Goal: Task Accomplishment & Management: Use online tool/utility

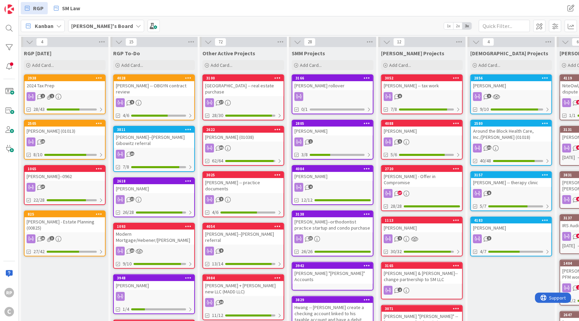
scroll to position [0, 287]
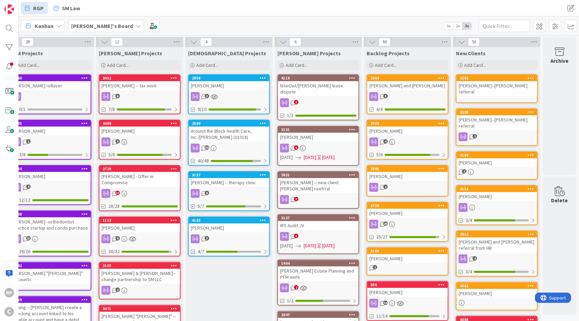
click at [496, 85] on div "[PERSON_NAME]--[PERSON_NAME] referral" at bounding box center [497, 88] width 80 height 15
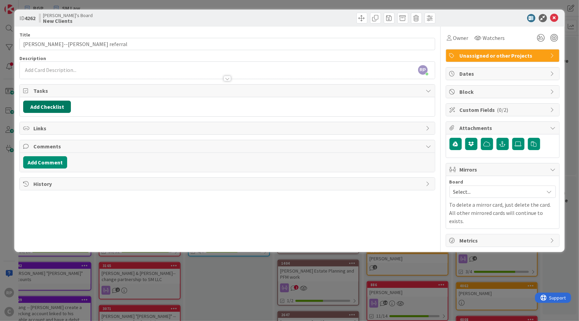
click at [39, 109] on button "Add Checklist" at bounding box center [47, 107] width 48 height 12
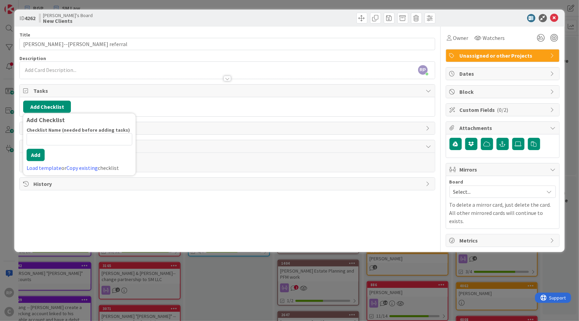
click at [46, 168] on link "Load template" at bounding box center [44, 167] width 35 height 7
click at [46, 148] on div "New Client Checklist" at bounding box center [79, 146] width 112 height 12
click at [40, 164] on div "Checklist Name (needed before adding tasks) 20 / 64 New Client Checklist Add Lo…" at bounding box center [80, 149] width 106 height 45
click at [35, 154] on button "Add" at bounding box center [36, 155] width 18 height 12
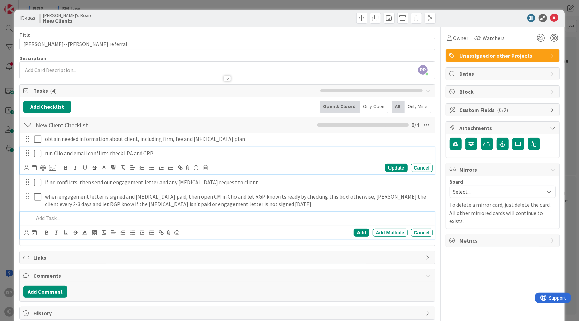
click at [35, 151] on icon at bounding box center [37, 153] width 7 height 8
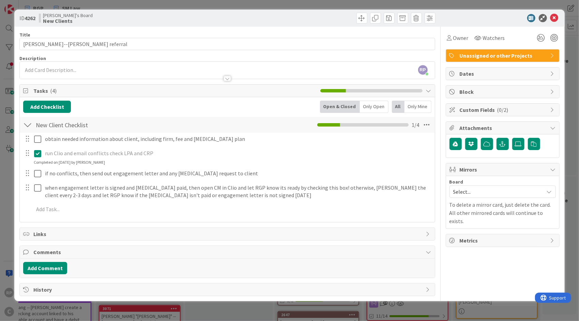
click at [474, 187] on span "Select..." at bounding box center [496, 192] width 87 height 10
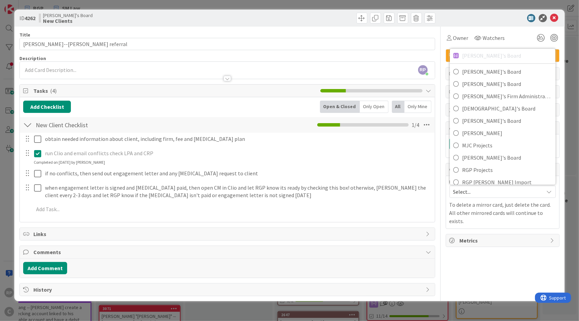
scroll to position [34, 0]
click at [501, 105] on span "[DEMOGRAPHIC_DATA]'s Board" at bounding box center [507, 108] width 90 height 10
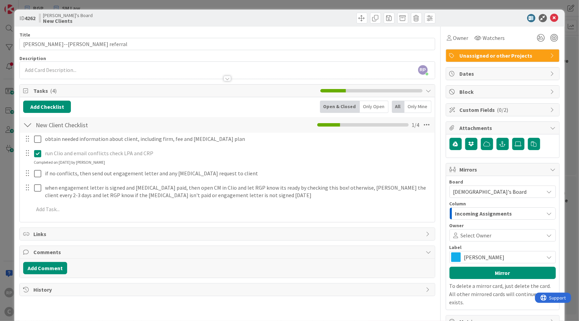
click at [481, 231] on span "Select Owner" at bounding box center [476, 235] width 31 height 8
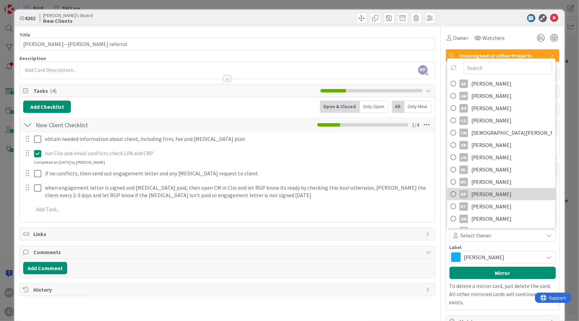
click at [487, 194] on span "[PERSON_NAME]" at bounding box center [491, 194] width 41 height 10
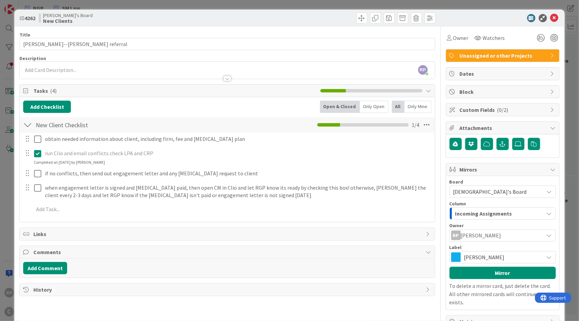
click at [476, 259] on span "[PERSON_NAME]" at bounding box center [502, 257] width 76 height 10
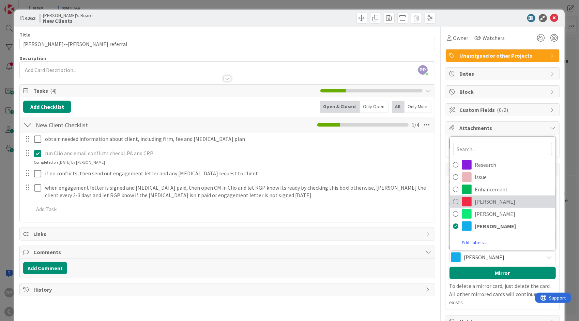
click at [493, 200] on span "[PERSON_NAME]" at bounding box center [513, 201] width 77 height 10
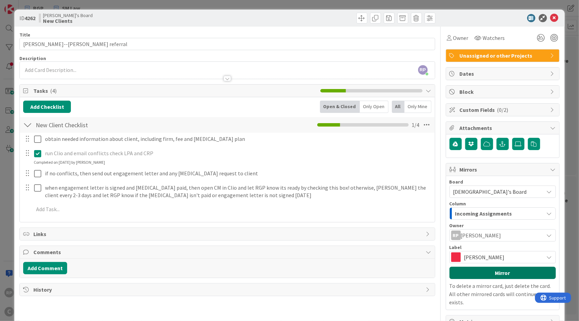
click at [486, 271] on button "Mirror" at bounding box center [502, 272] width 106 height 12
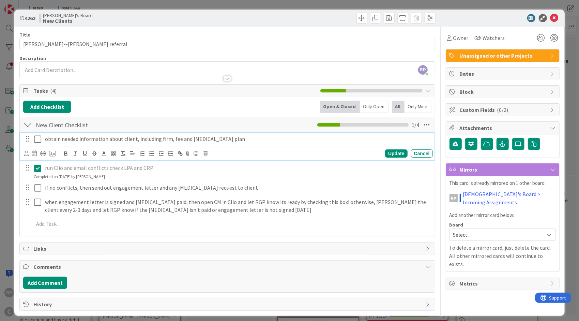
click at [40, 141] on icon at bounding box center [37, 139] width 7 height 8
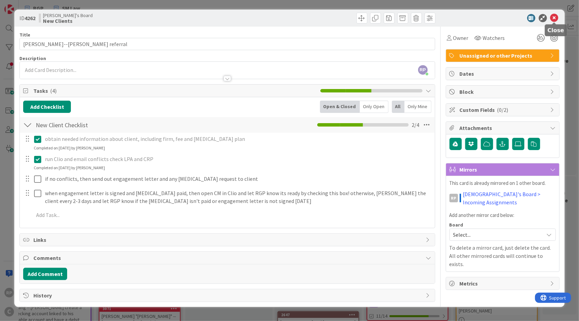
click at [555, 17] on icon at bounding box center [554, 18] width 8 height 8
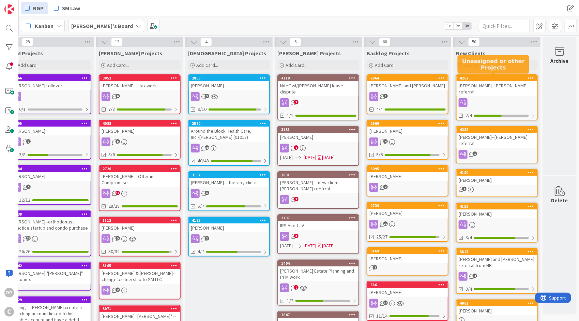
click at [500, 77] on div "4262" at bounding box center [498, 78] width 77 height 5
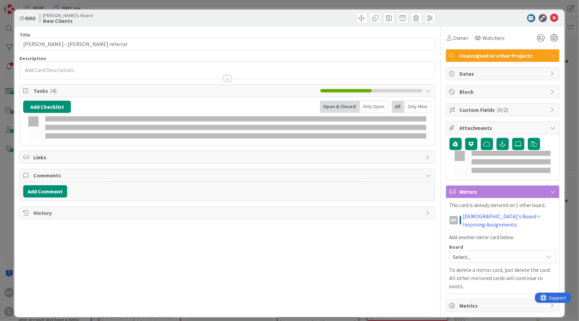
click at [480, 61] on div "Unassigned or other Projects" at bounding box center [502, 55] width 113 height 12
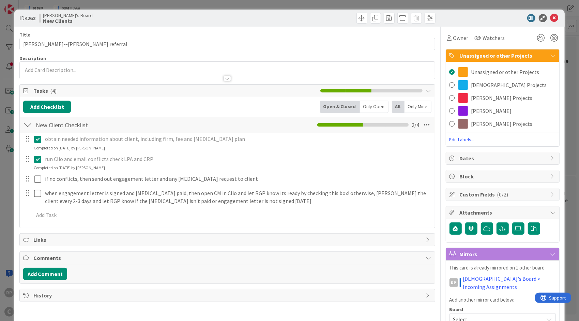
click at [476, 87] on span "[DEMOGRAPHIC_DATA] Projects" at bounding box center [509, 85] width 76 height 8
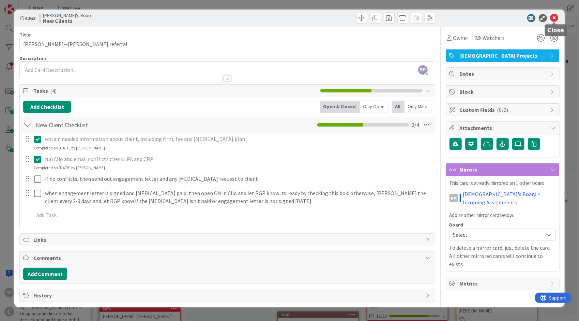
click at [553, 17] on icon at bounding box center [554, 18] width 8 height 8
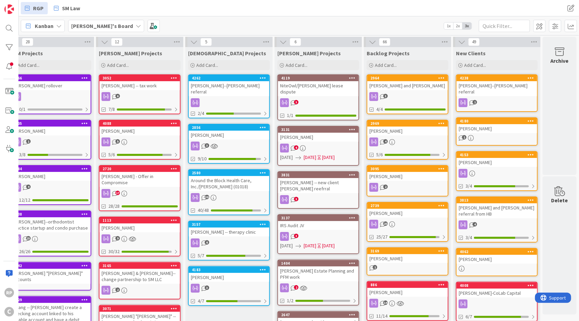
click at [469, 60] on div "Add Card..." at bounding box center [497, 65] width 82 height 10
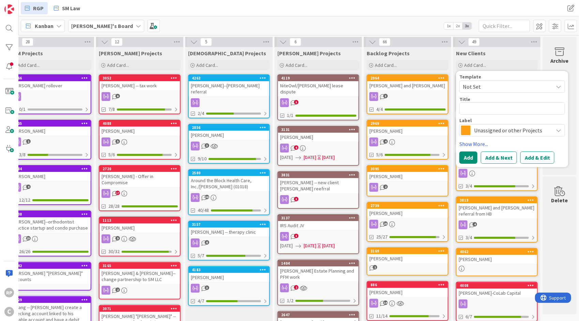
type textarea "x"
type textarea "K"
type textarea "x"
type textarea "Ki"
type textarea "x"
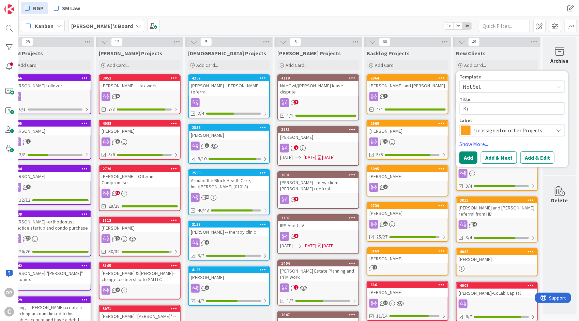
type textarea "[PERSON_NAME]"
type textarea "x"
type textarea "[PERSON_NAME],"
type textarea "x"
type textarea "[PERSON_NAME]"
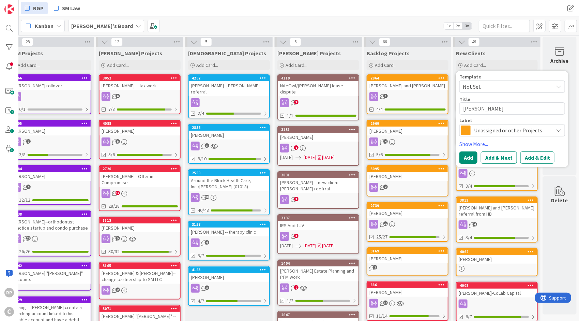
type textarea "x"
type textarea "[PERSON_NAME], Da"
type textarea "x"
type textarea "[PERSON_NAME]"
type textarea "x"
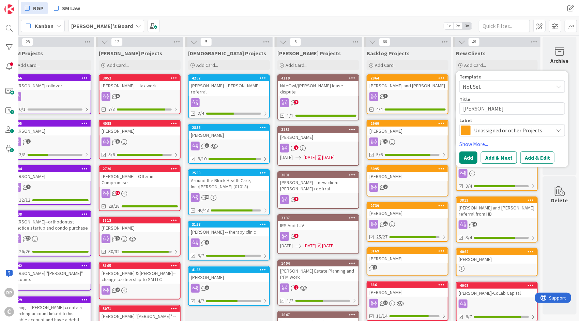
type textarea "[PERSON_NAME]"
type textarea "x"
type textarea "[PERSON_NAME]"
type textarea "x"
type textarea "[PERSON_NAME]"
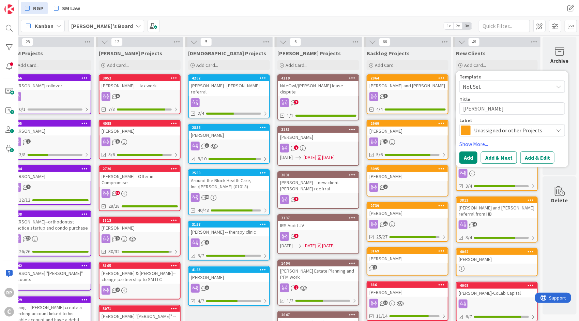
type textarea "x"
type textarea "[PERSON_NAME] -"
type textarea "x"
type textarea "[PERSON_NAME] --"
type textarea "x"
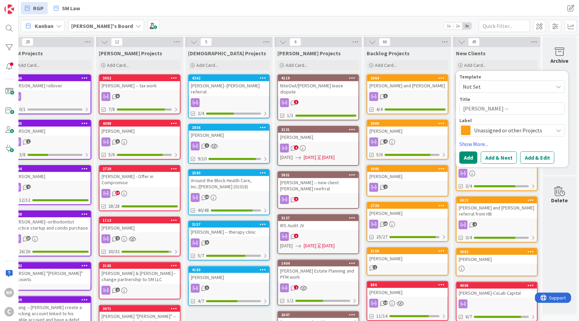
type textarea "[PERSON_NAME] --"
type textarea "x"
type textarea "[PERSON_NAME] -- d"
type textarea "x"
type textarea "[PERSON_NAME] -- den"
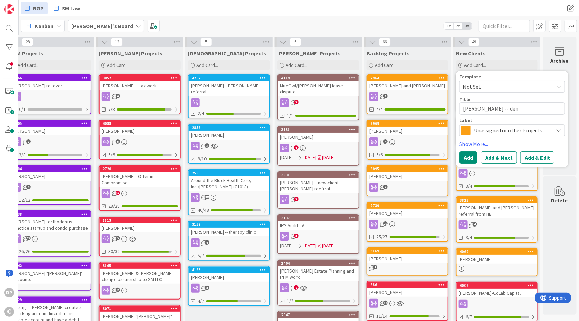
type textarea "x"
type textarea "[PERSON_NAME] -- [PERSON_NAME]"
type textarea "x"
type textarea "[PERSON_NAME] -- denta"
type textarea "x"
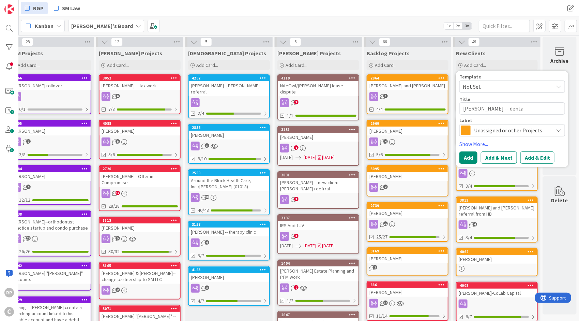
type textarea "[PERSON_NAME] -- dental"
type textarea "x"
type textarea "[PERSON_NAME] -- dental"
type textarea "x"
type textarea "[PERSON_NAME] -- dental pr"
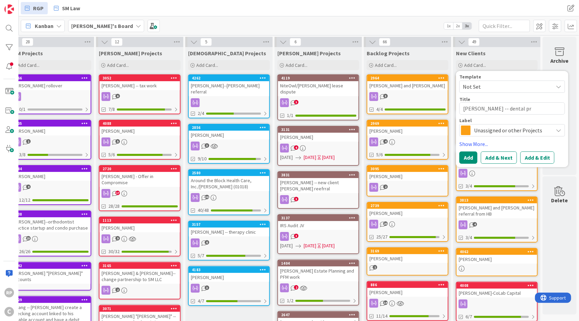
type textarea "x"
type textarea "[PERSON_NAME] -- dental pra"
type textarea "x"
type textarea "[PERSON_NAME] -- dental prac"
type textarea "x"
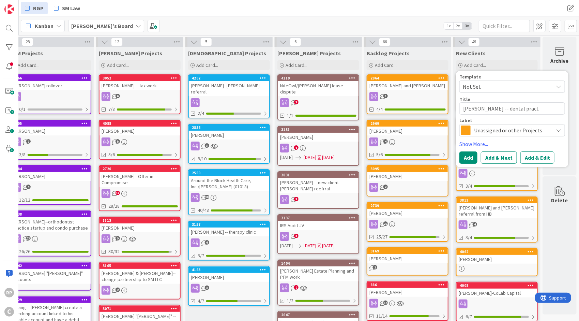
type textarea "[PERSON_NAME] -- dental practi"
type textarea "x"
type textarea "[PERSON_NAME] -- dental practice"
type textarea "x"
type textarea "[PERSON_NAME] -- dental practice"
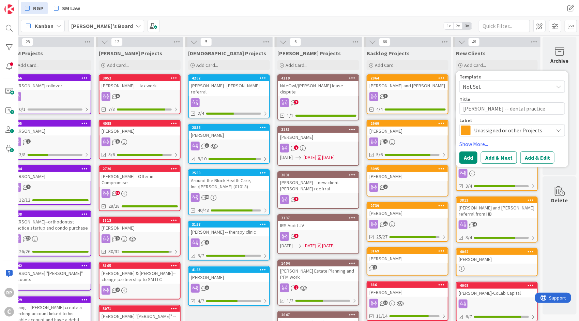
type textarea "x"
type textarea "[PERSON_NAME] -- dental practice p"
type textarea "x"
type textarea "[PERSON_NAME] -- dental practice pu"
type textarea "x"
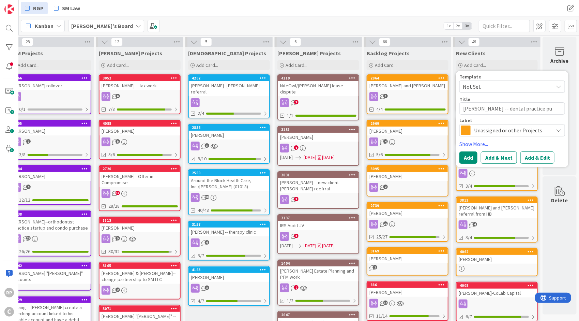
type textarea "[PERSON_NAME] -- dental practice pur"
type textarea "x"
type textarea "[PERSON_NAME] -- dental practice purc"
type textarea "x"
type textarea "[PERSON_NAME] -- dental practice purcha"
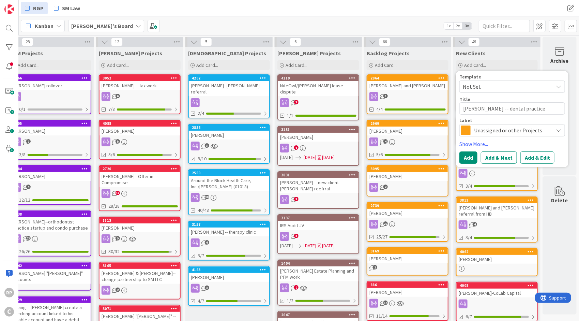
type textarea "x"
type textarea "[PERSON_NAME] -- dental practice purchase"
type textarea "x"
type textarea "[PERSON_NAME] -- dental practice purchase"
click at [537, 154] on button "Add & Edit" at bounding box center [537, 157] width 34 height 12
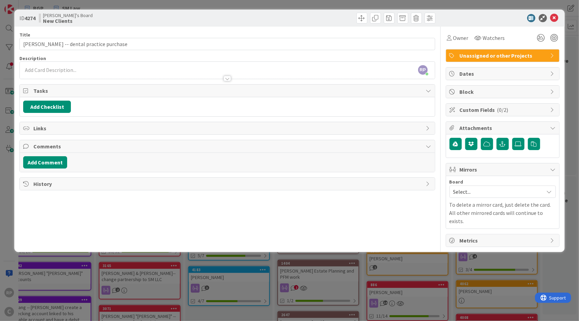
click at [469, 193] on span "Select..." at bounding box center [496, 192] width 87 height 10
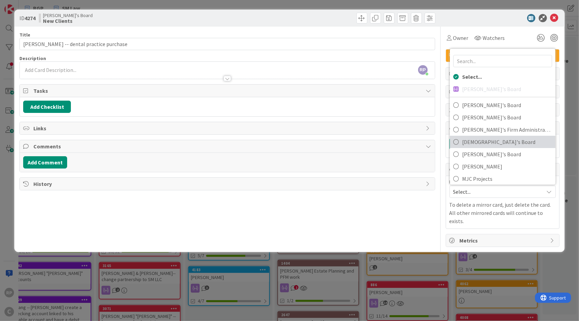
click at [509, 138] on span "[DEMOGRAPHIC_DATA]'s Board" at bounding box center [507, 142] width 90 height 10
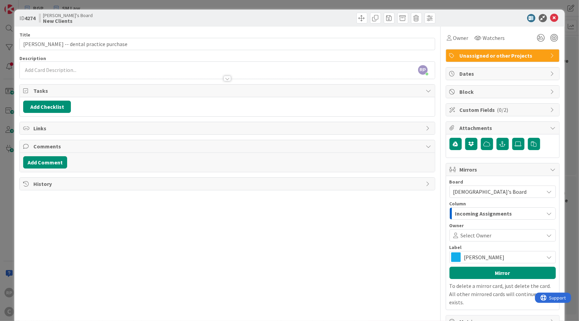
click at [496, 233] on span at bounding box center [517, 234] width 50 height 5
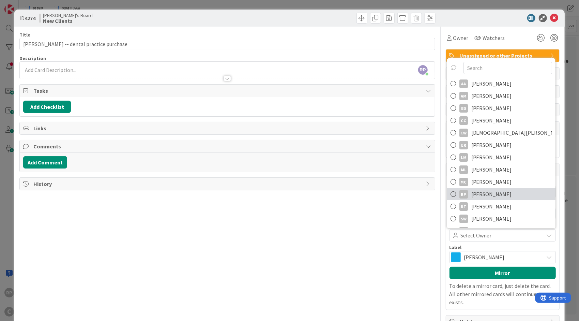
click at [487, 189] on span "[PERSON_NAME]" at bounding box center [491, 194] width 41 height 10
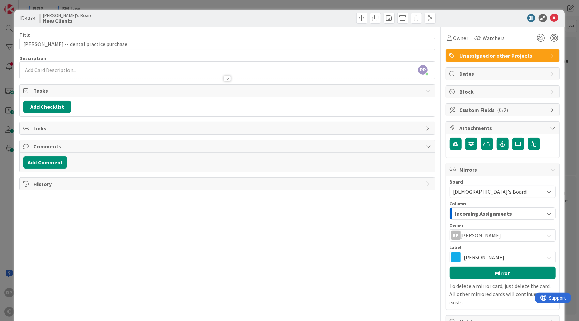
click at [465, 253] on span "[PERSON_NAME]" at bounding box center [502, 257] width 76 height 10
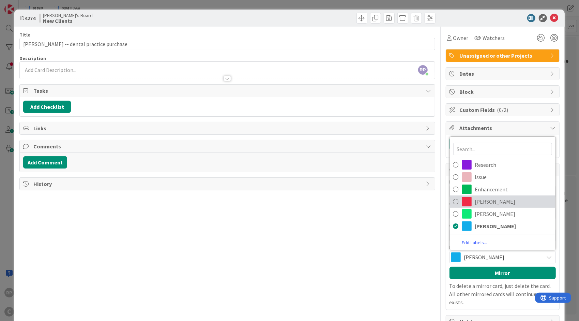
click at [490, 199] on span "[PERSON_NAME]" at bounding box center [513, 201] width 77 height 10
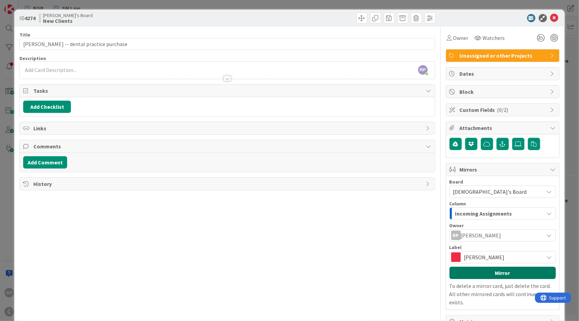
click at [478, 270] on button "Mirror" at bounding box center [502, 272] width 106 height 12
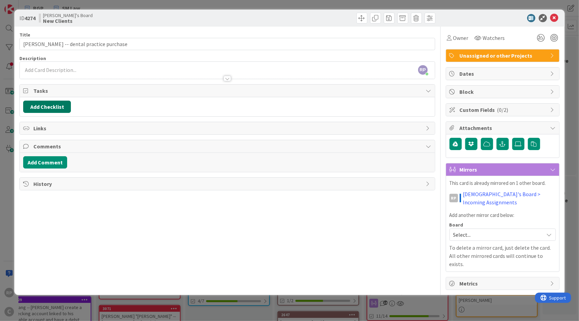
click at [53, 102] on button "Add Checklist" at bounding box center [47, 107] width 48 height 12
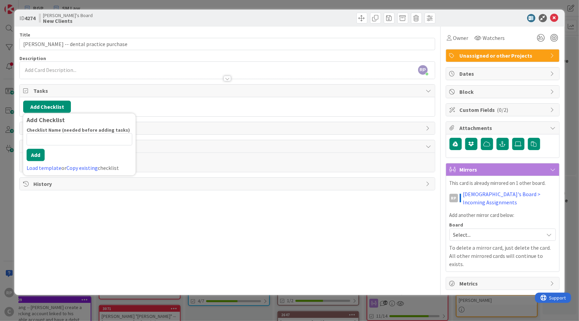
click at [47, 164] on link "Load template" at bounding box center [44, 167] width 35 height 7
click at [56, 148] on div "New Client Checklist" at bounding box center [79, 146] width 112 height 12
click at [40, 159] on button "Add" at bounding box center [36, 155] width 18 height 12
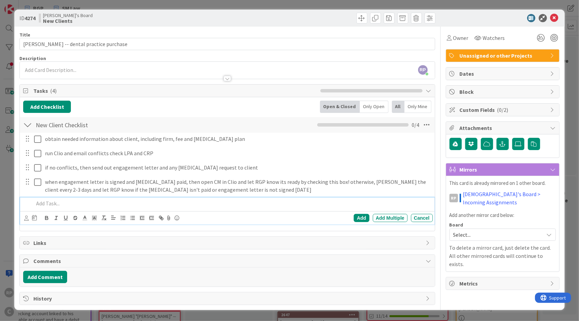
click at [510, 52] on span "Unassigned or other Projects" at bounding box center [503, 55] width 87 height 8
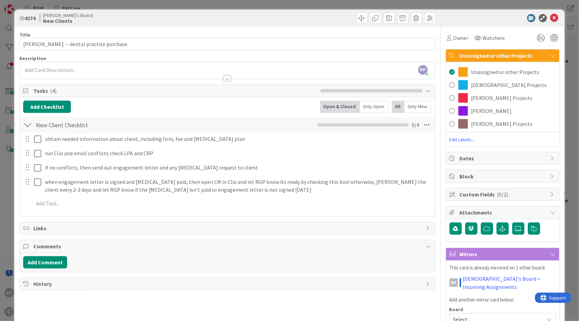
click at [480, 88] on span "[DEMOGRAPHIC_DATA] Projects" at bounding box center [509, 85] width 76 height 8
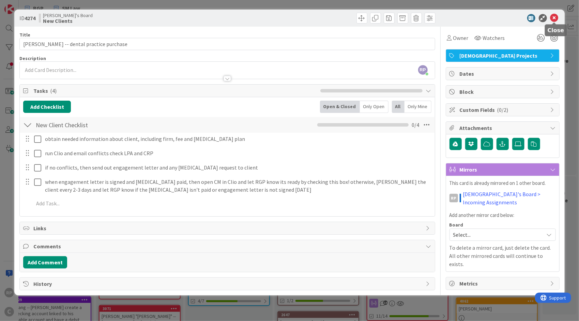
click at [557, 17] on icon at bounding box center [554, 18] width 8 height 8
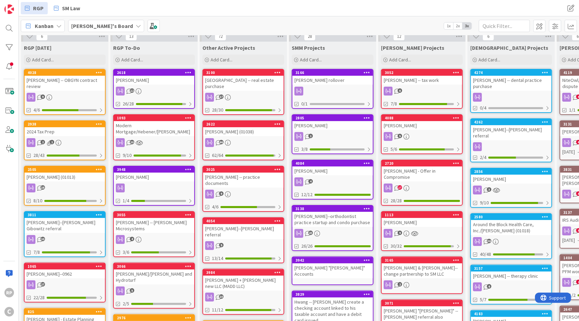
scroll to position [7, 0]
